Goal: Task Accomplishment & Management: Use online tool/utility

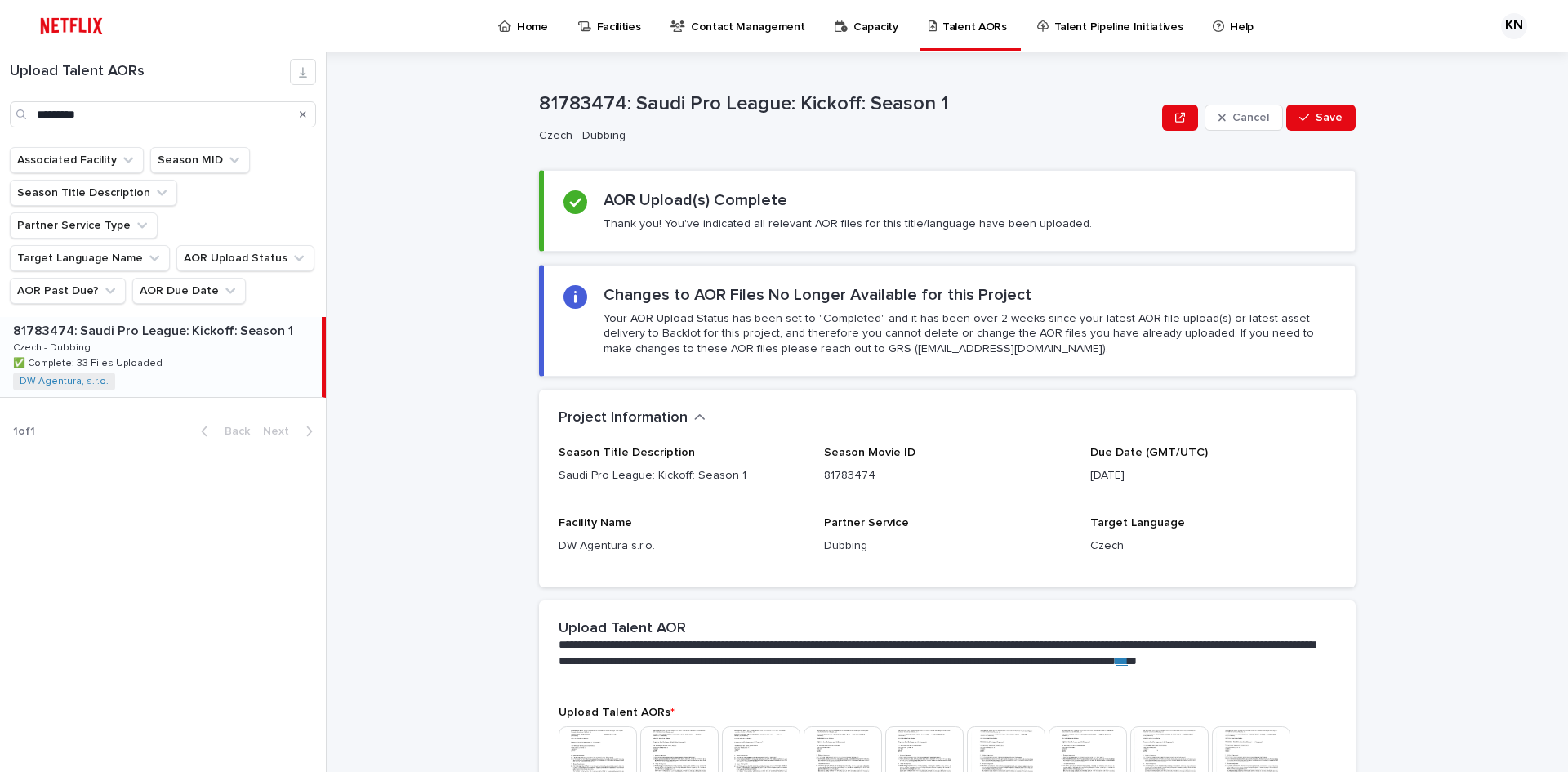
click at [300, 115] on icon "Search" at bounding box center [303, 114] width 7 height 9
click at [218, 127] on input "Search" at bounding box center [162, 114] width 307 height 26
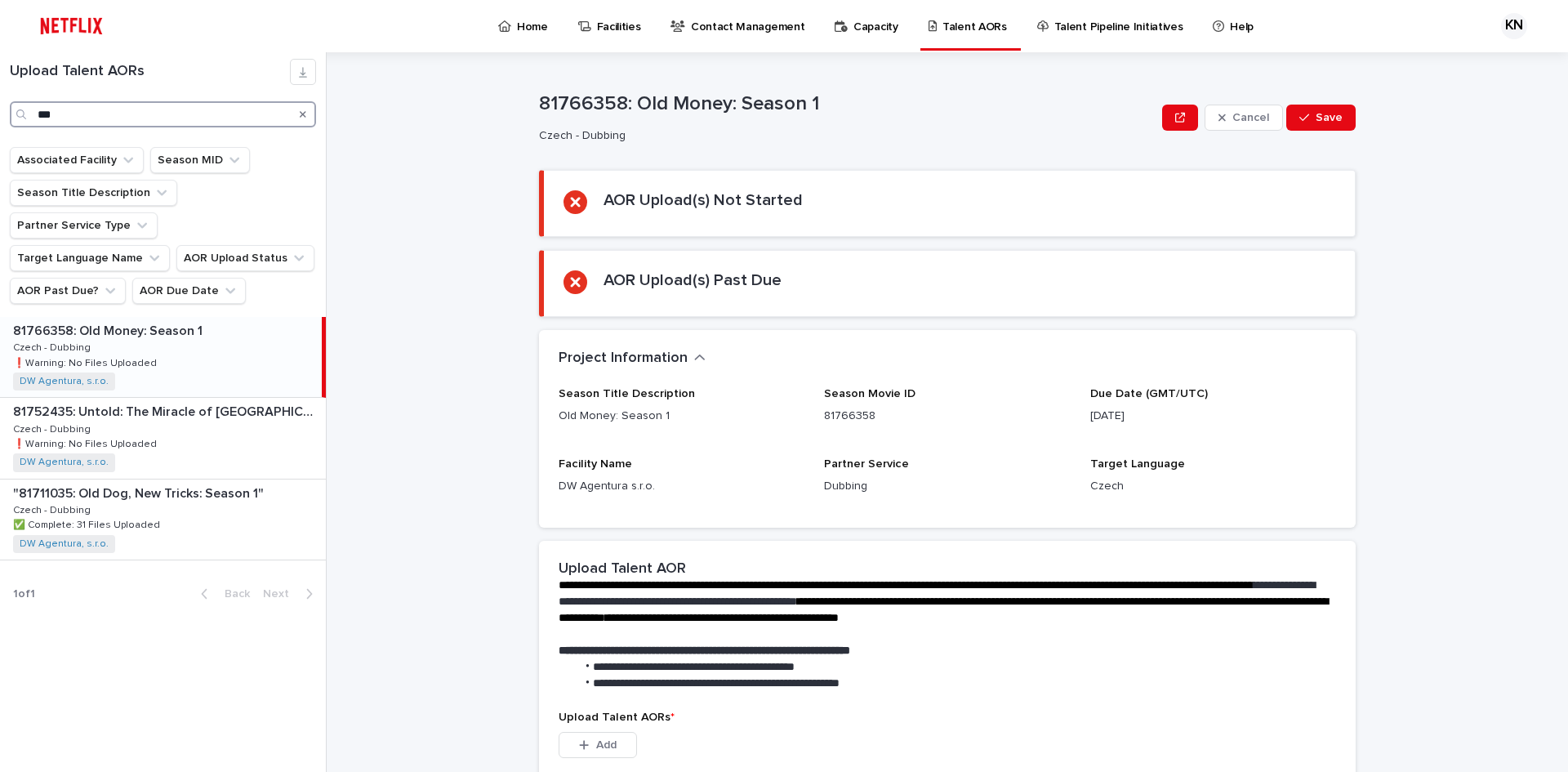
type input "***"
click at [188, 317] on div "81766358: Old Money: Season 1 81766358: Old Money: Season 1 Czech - Dubbing Cze…" at bounding box center [161, 357] width 322 height 80
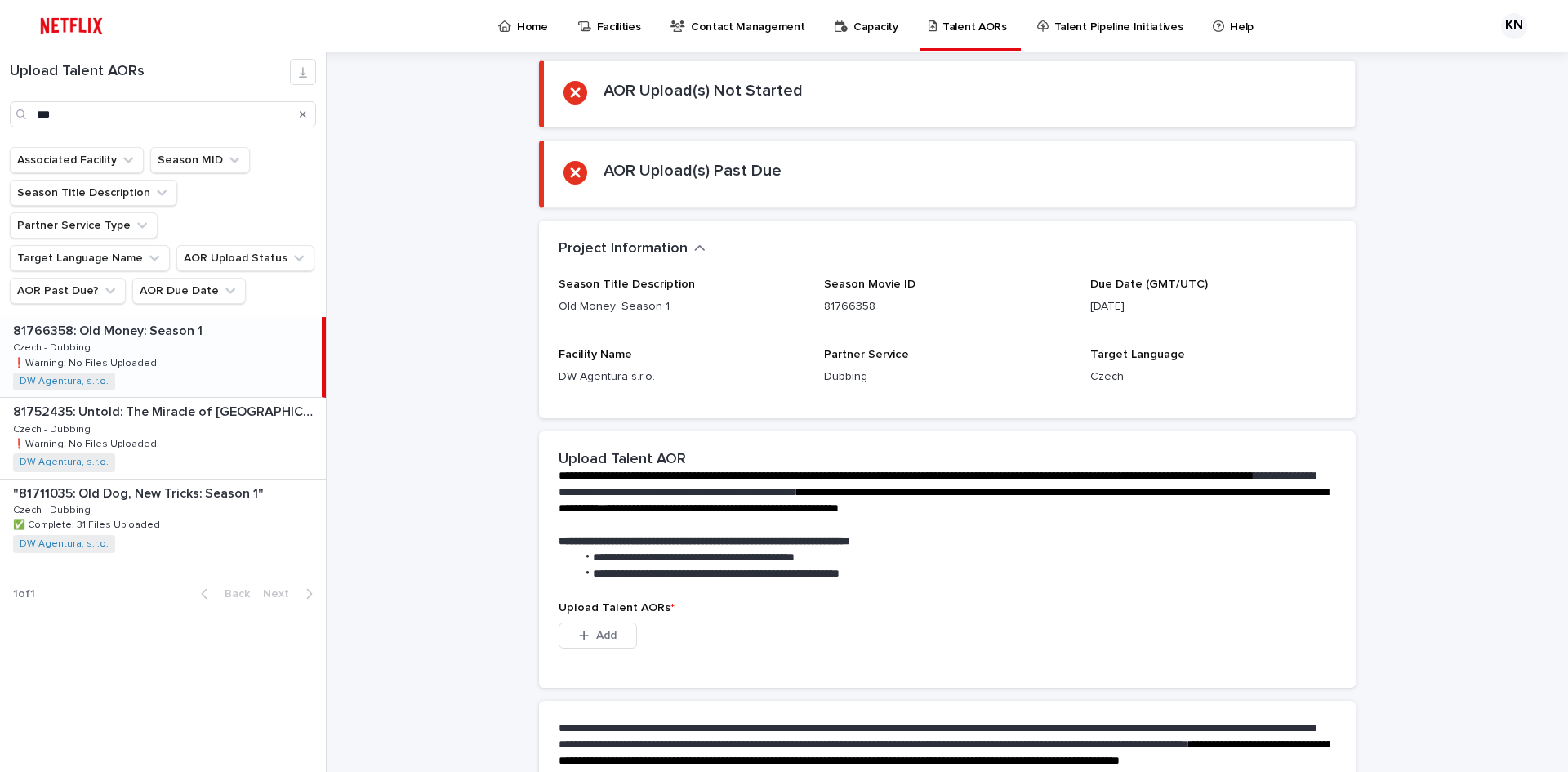
scroll to position [288, 0]
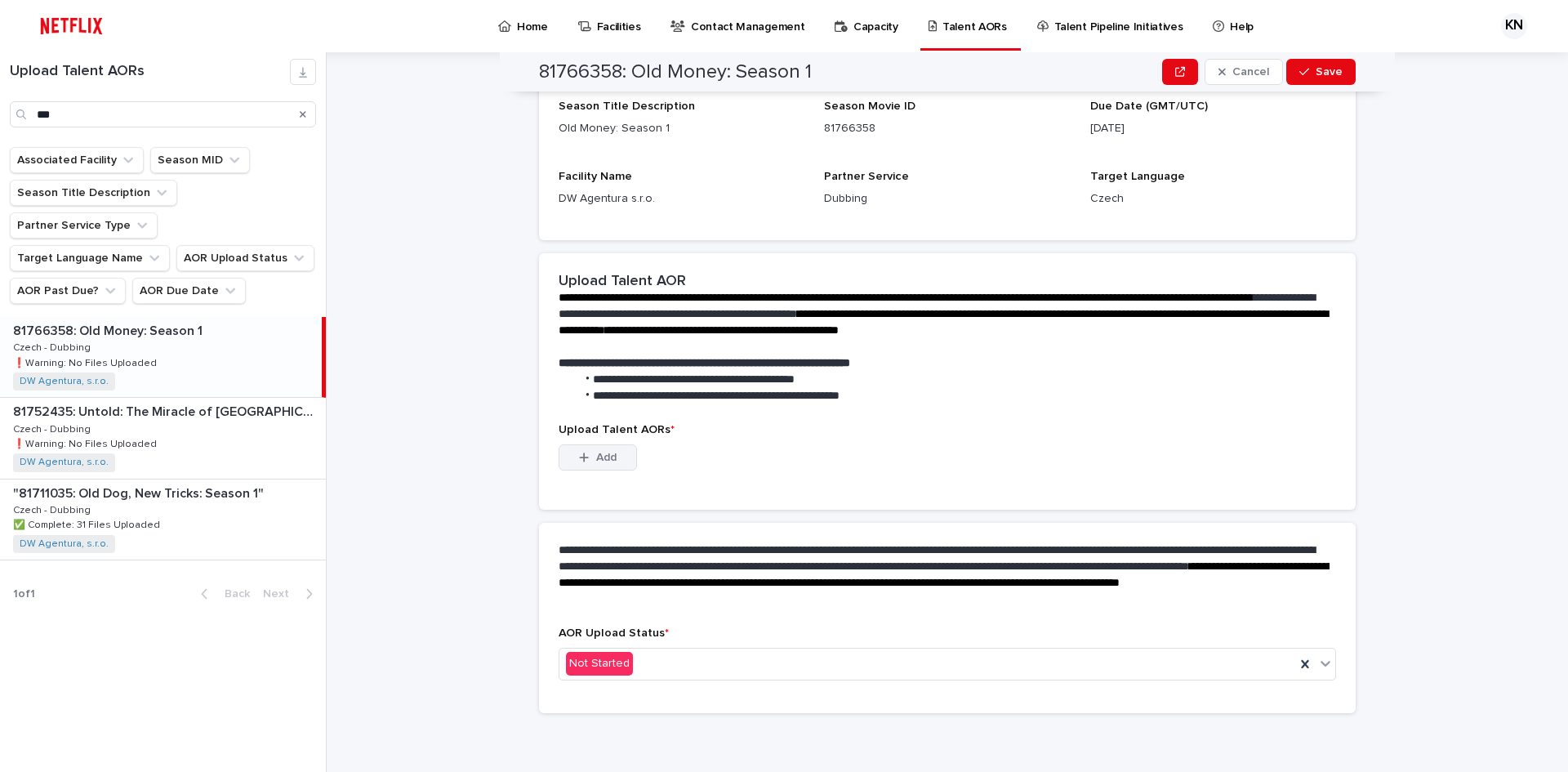
click at [605, 464] on button "Add" at bounding box center [597, 458] width 79 height 26
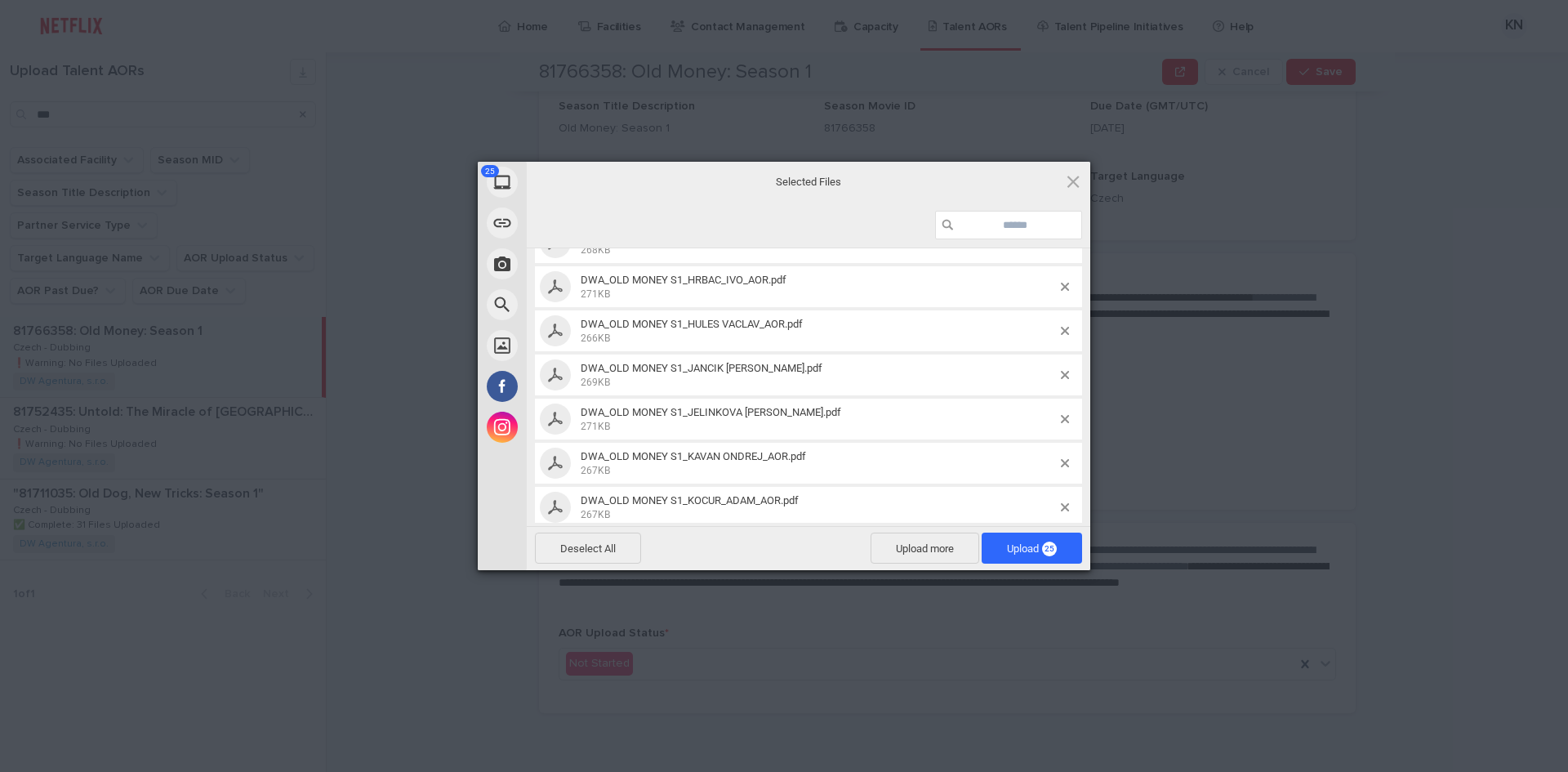
scroll to position [0, 0]
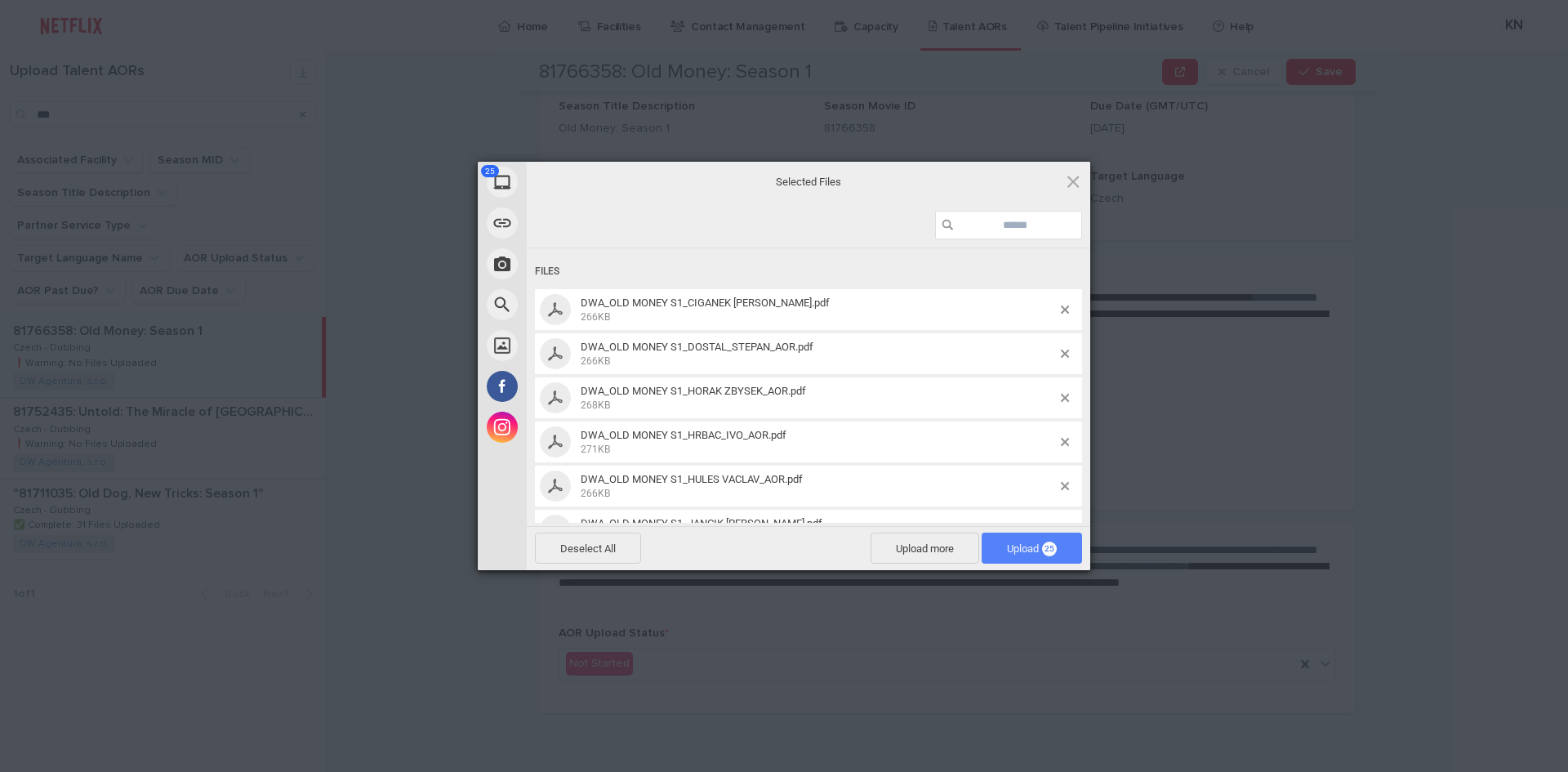
click at [1019, 546] on span "Upload 25" at bounding box center [1032, 548] width 50 height 12
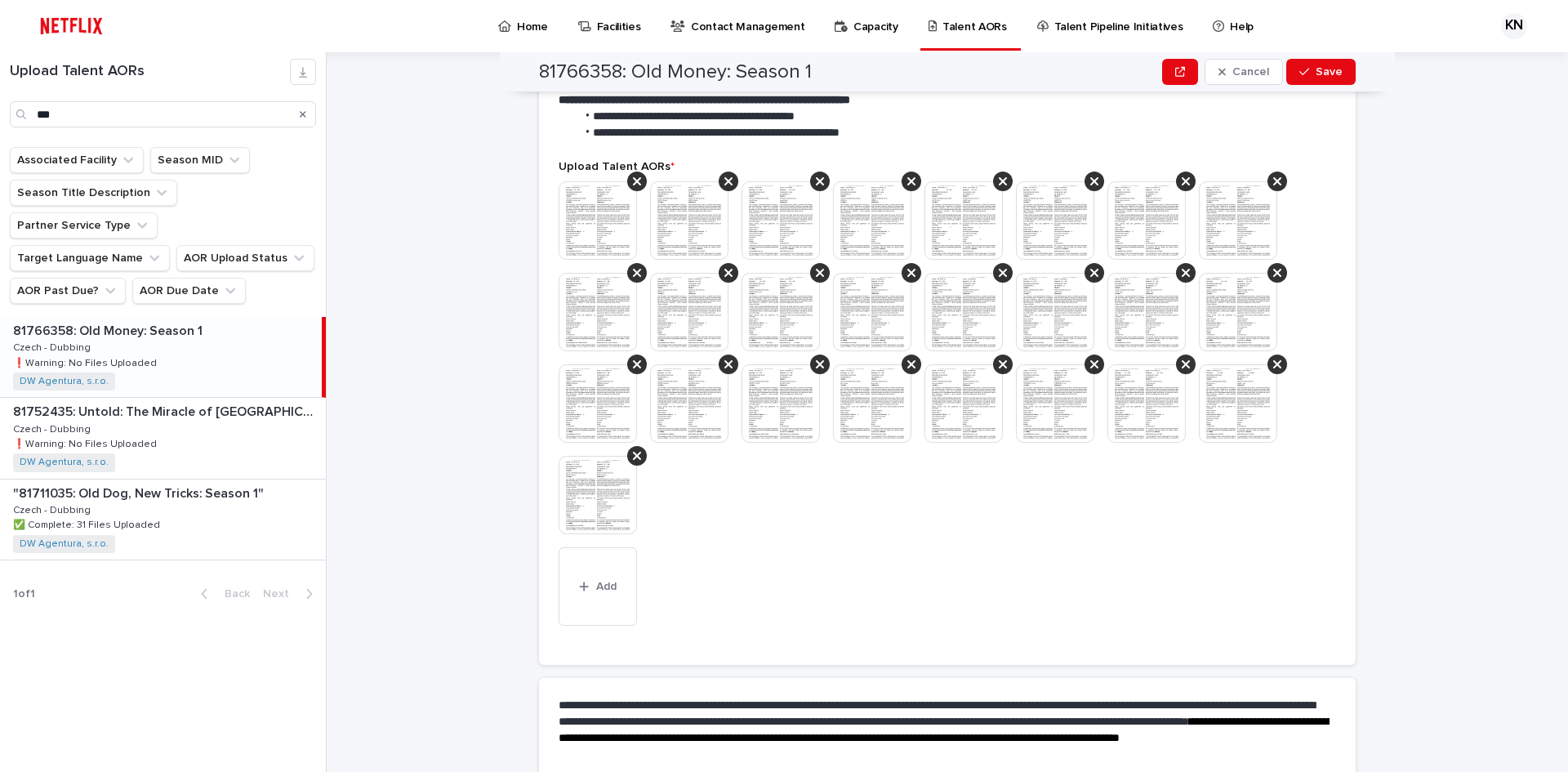
scroll to position [457, 0]
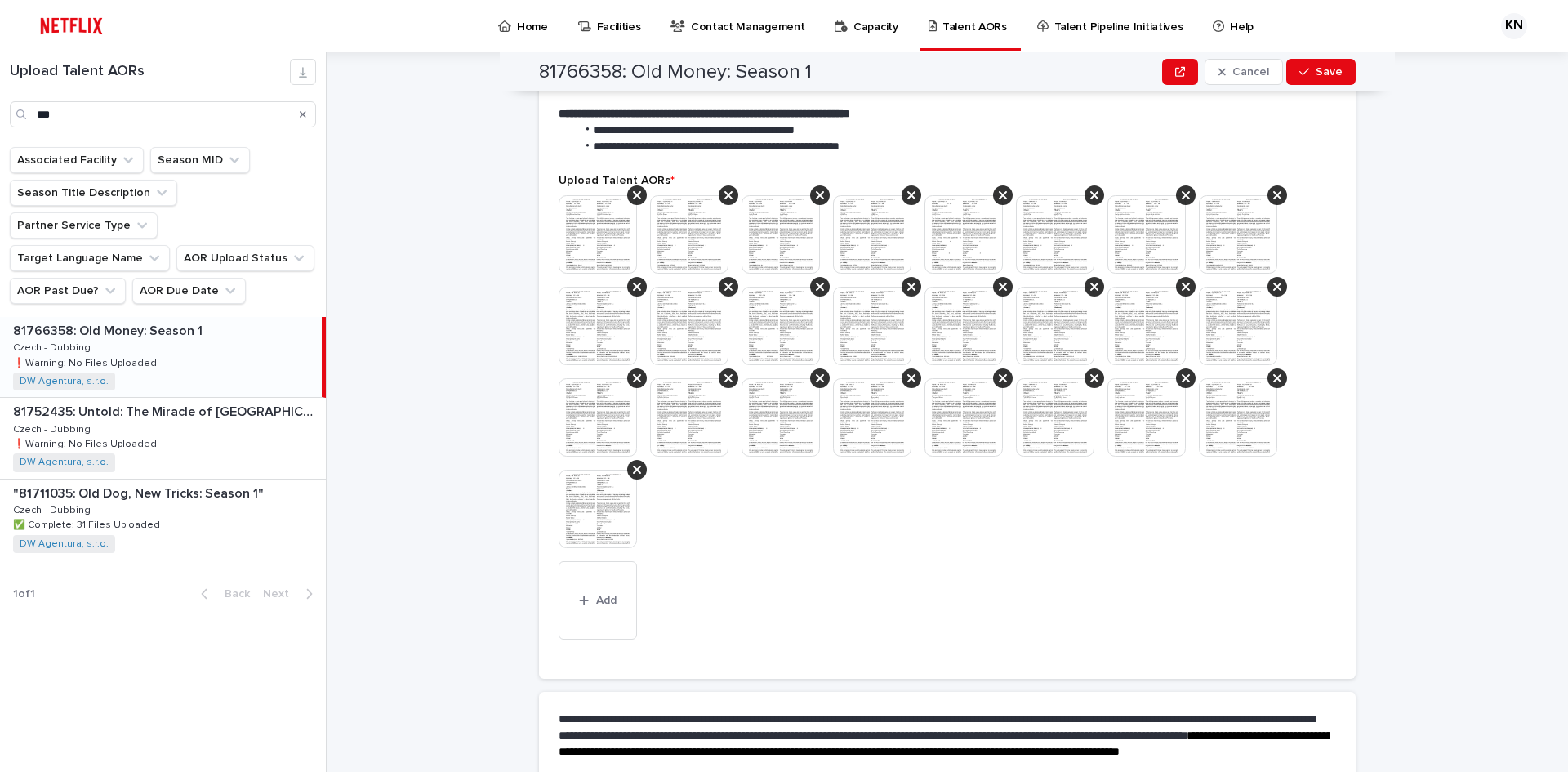
drag, startPoint x: 1080, startPoint y: 301, endPoint x: 1057, endPoint y: 490, distance: 190.4
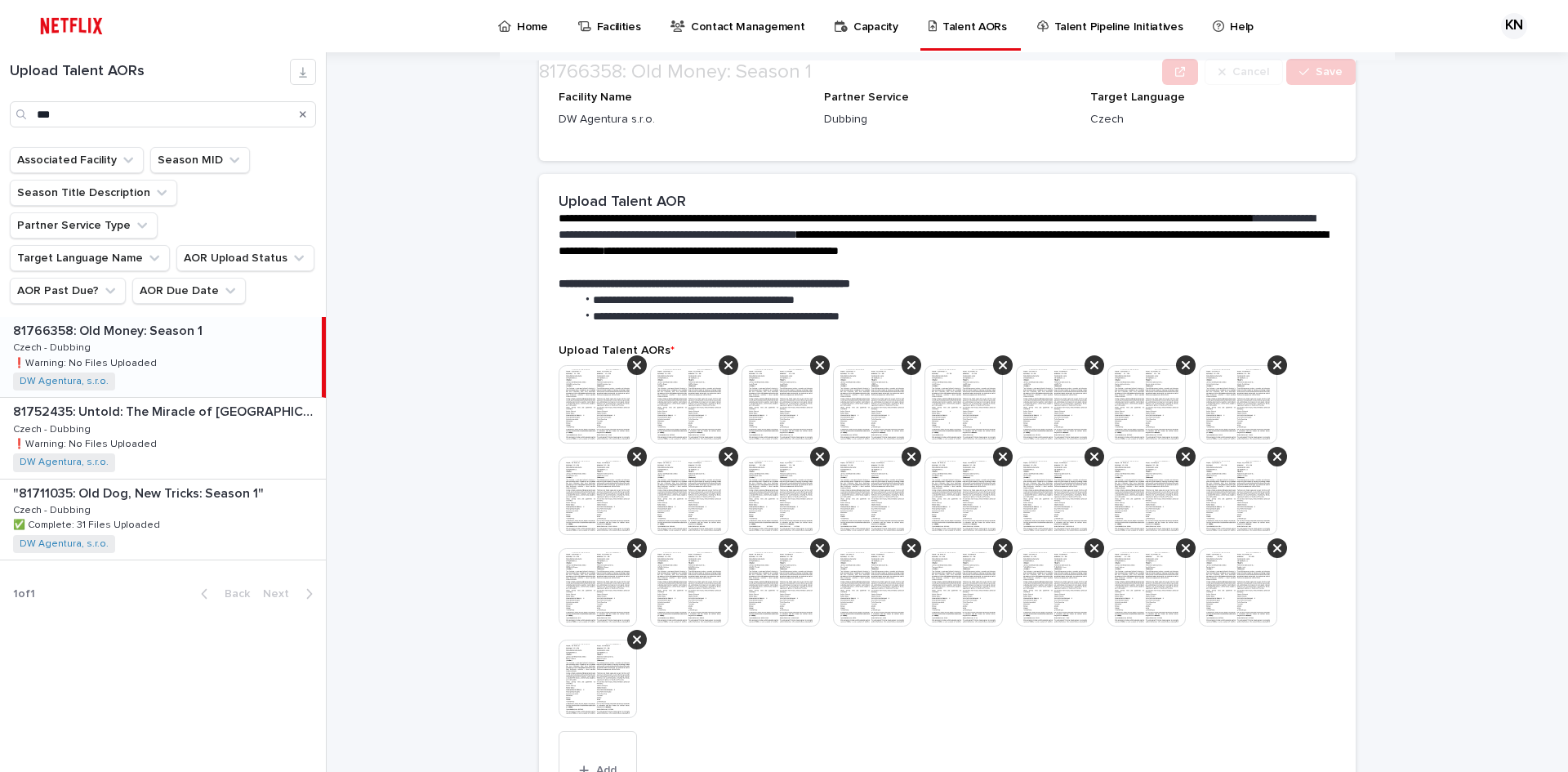
scroll to position [626, 0]
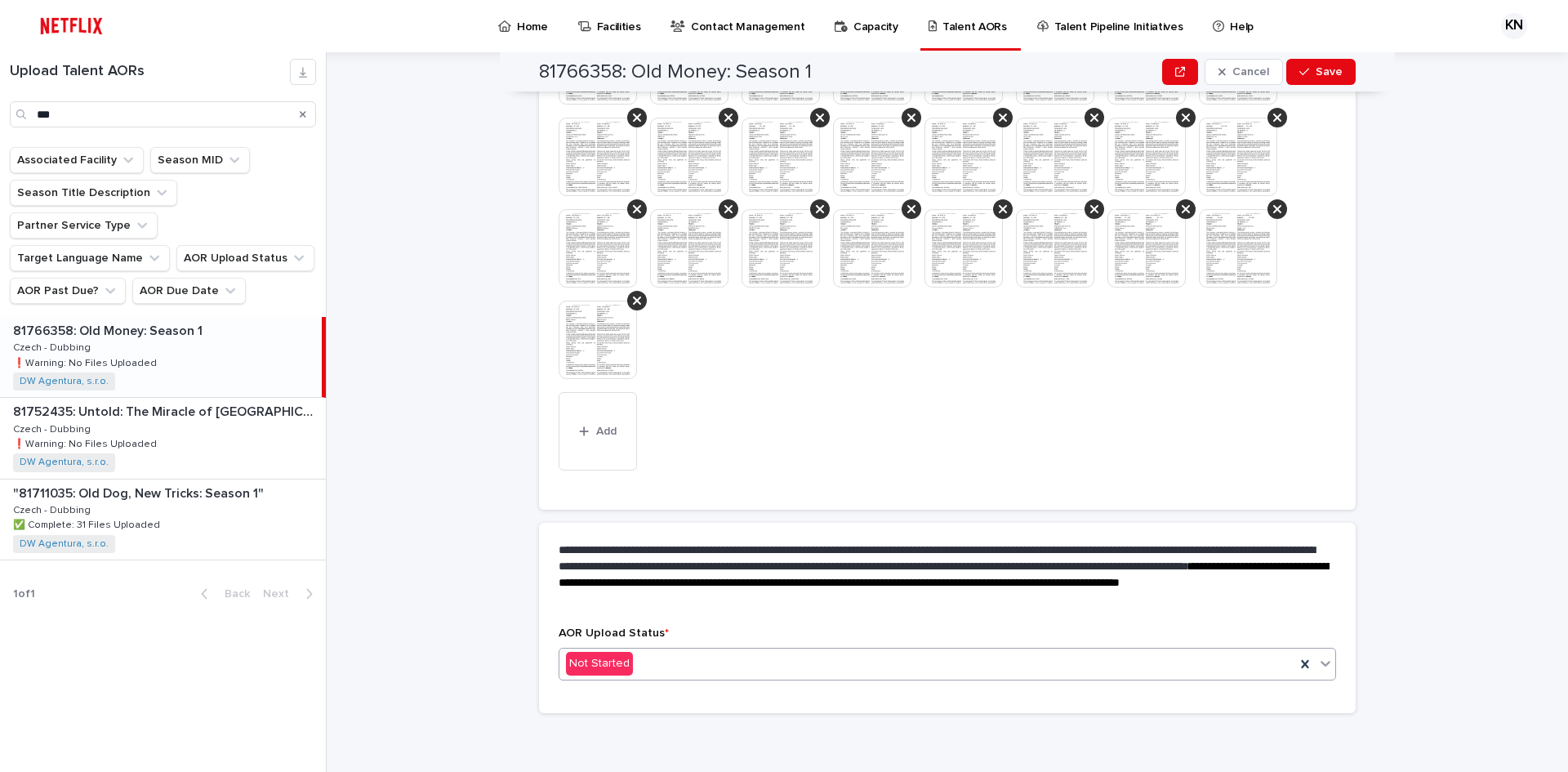
click at [798, 655] on div "Not Started" at bounding box center [927, 663] width 736 height 27
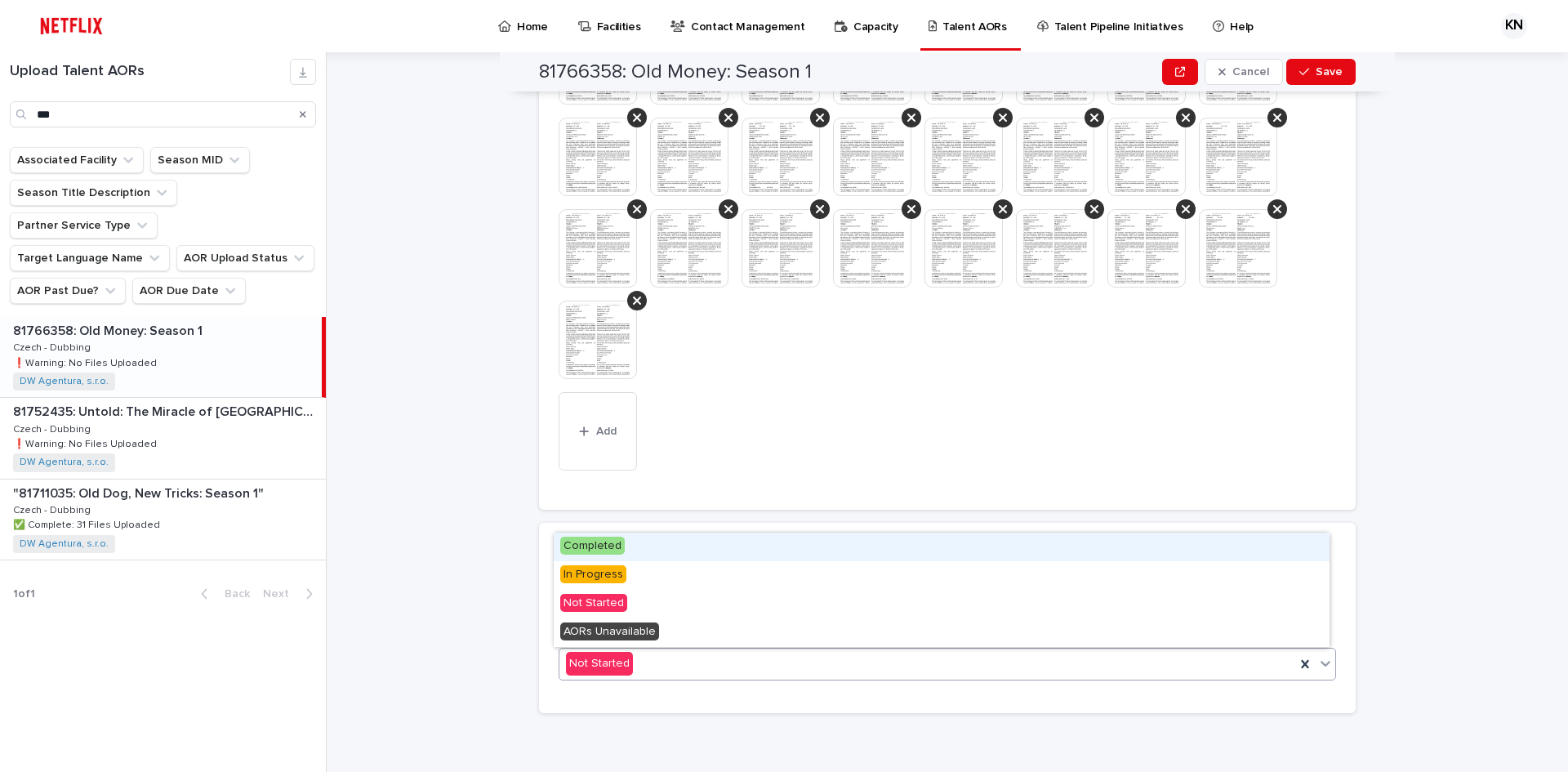
click at [637, 552] on div "Completed" at bounding box center [941, 547] width 776 height 28
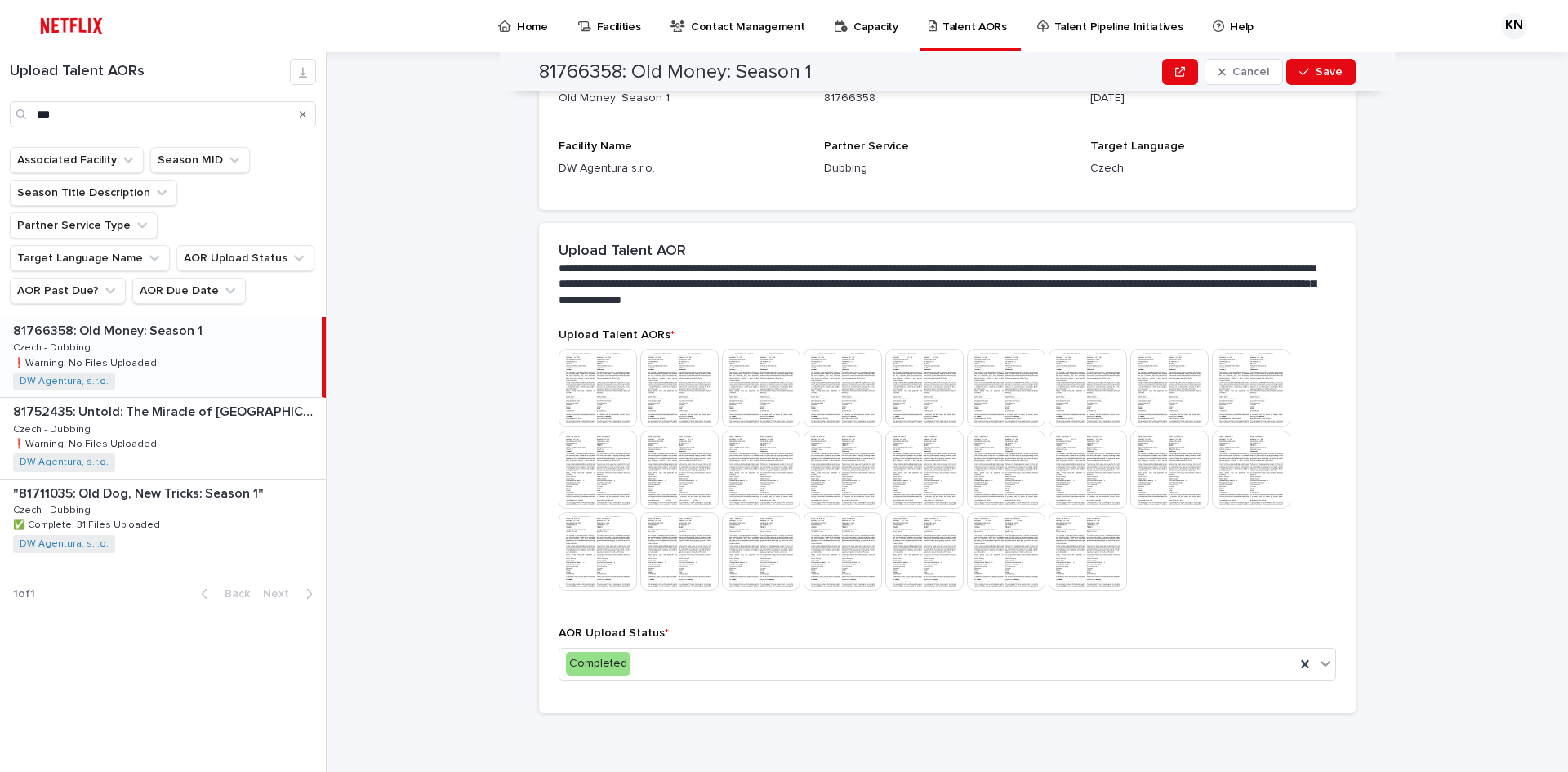
scroll to position [0, 0]
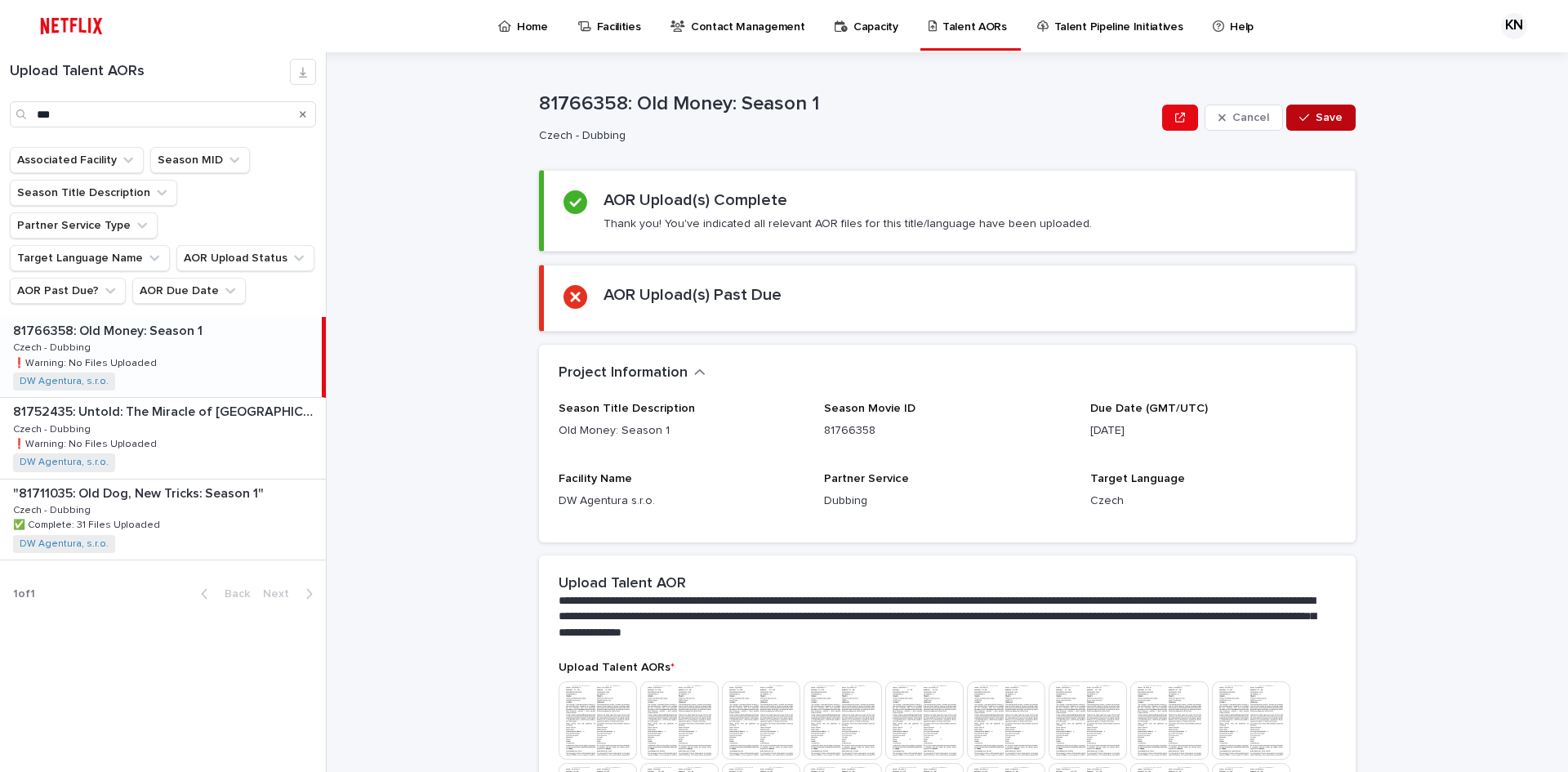
click at [1333, 112] on button "Save" at bounding box center [1321, 117] width 69 height 26
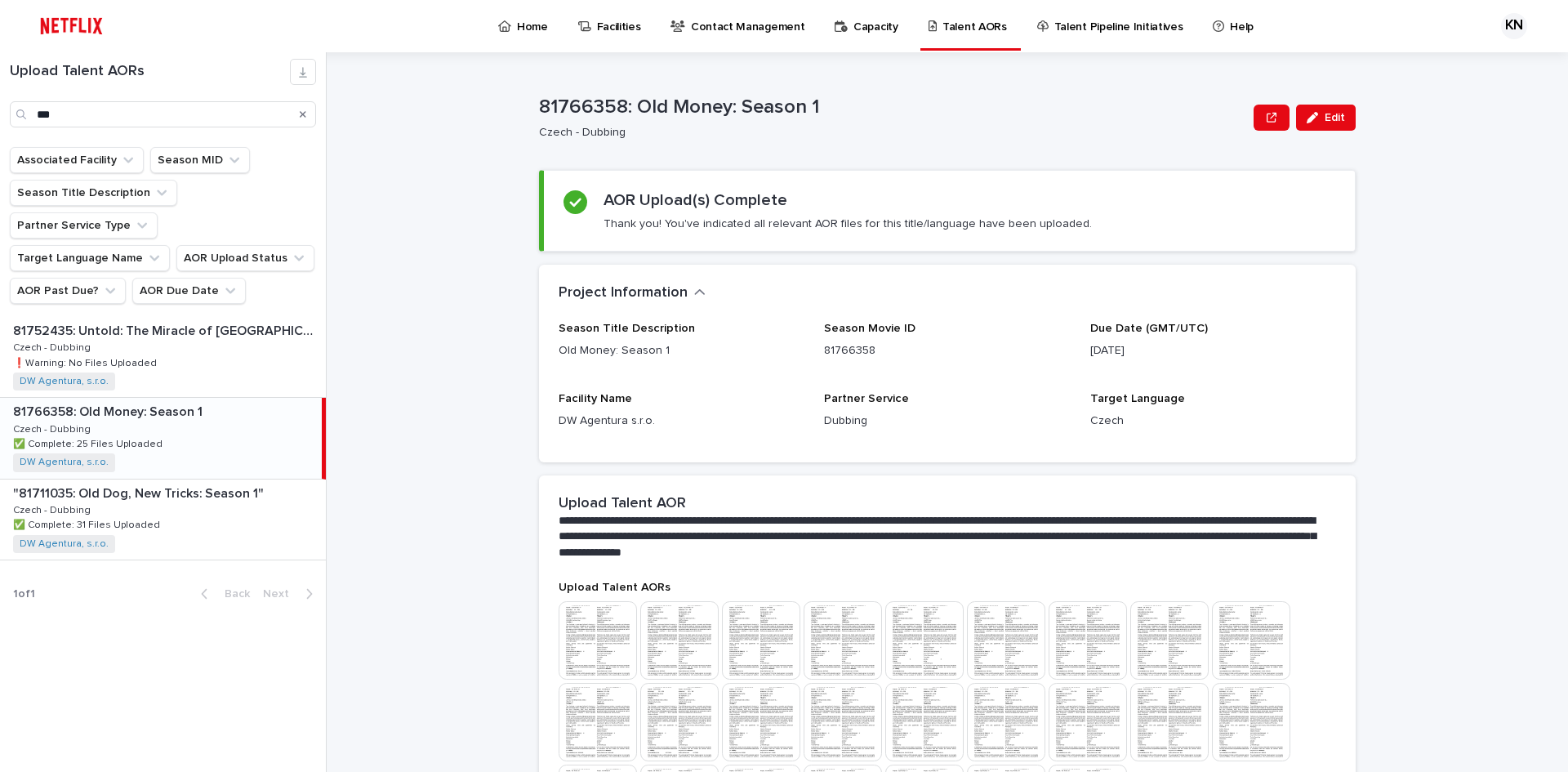
click at [517, 395] on div "**********" at bounding box center [957, 412] width 1222 height 719
click at [301, 113] on icon "Search" at bounding box center [303, 115] width 7 height 7
